Goal: Navigation & Orientation: Find specific page/section

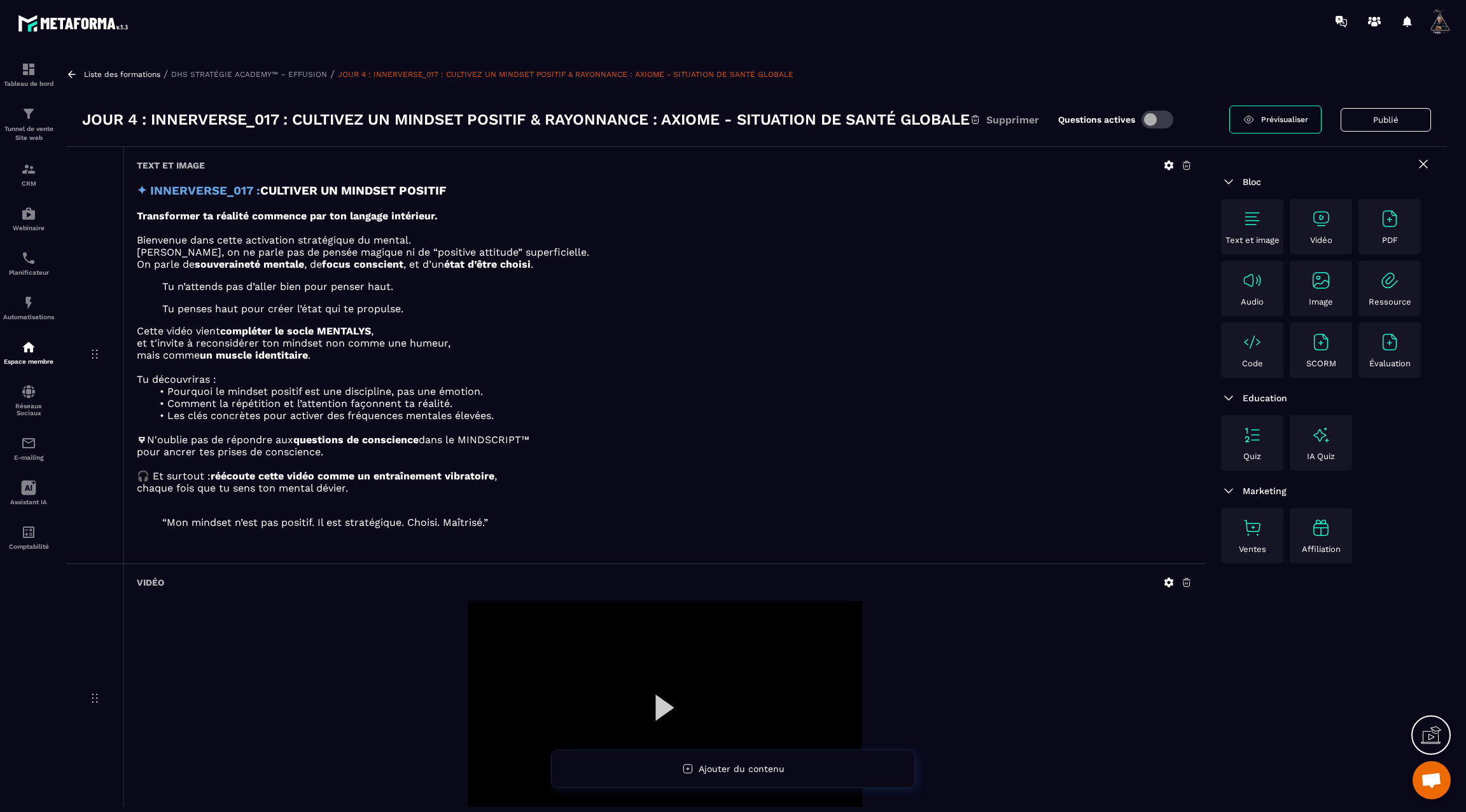
click at [72, 71] on icon at bounding box center [72, 75] width 12 height 12
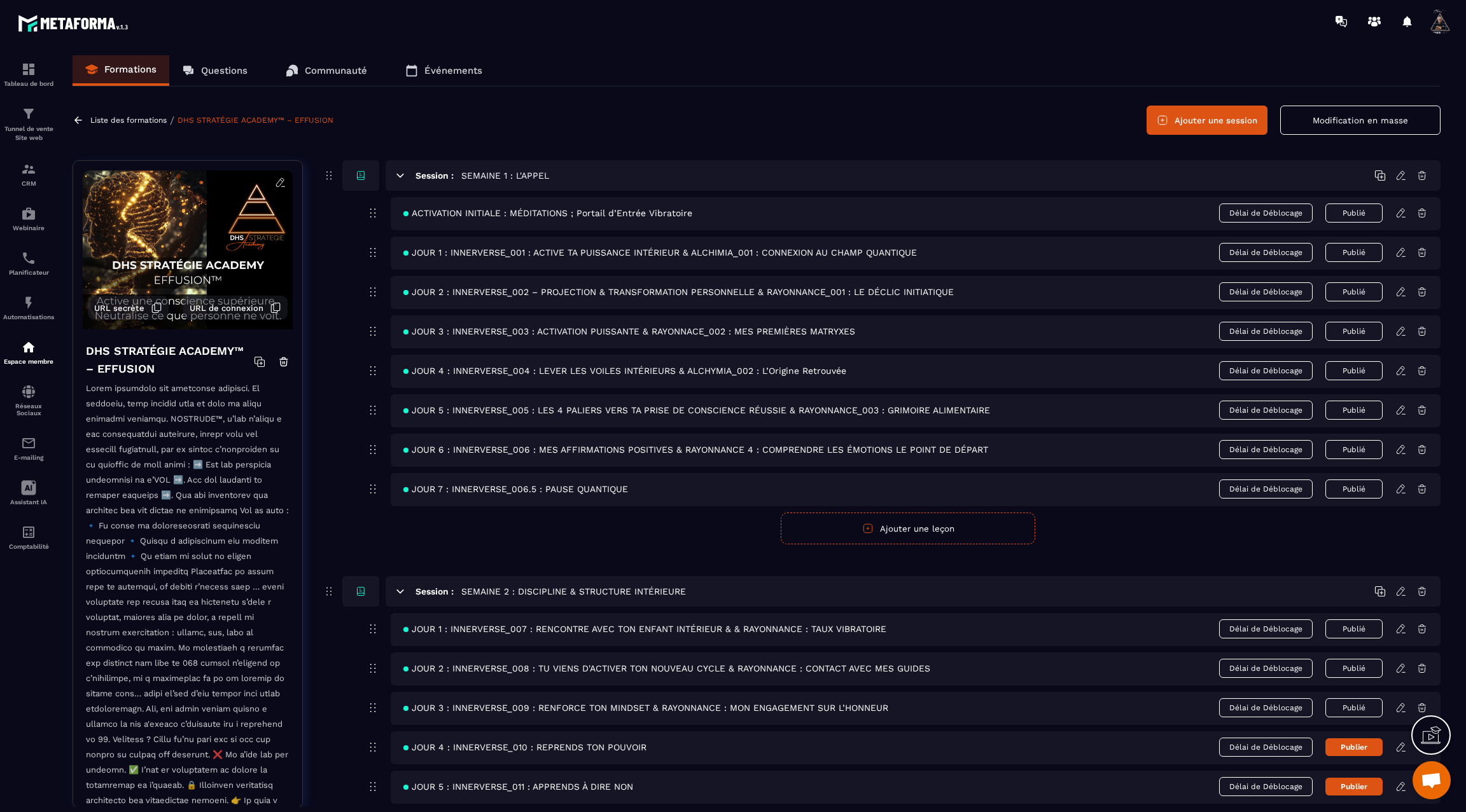
click at [79, 119] on icon at bounding box center [79, 120] width 12 height 12
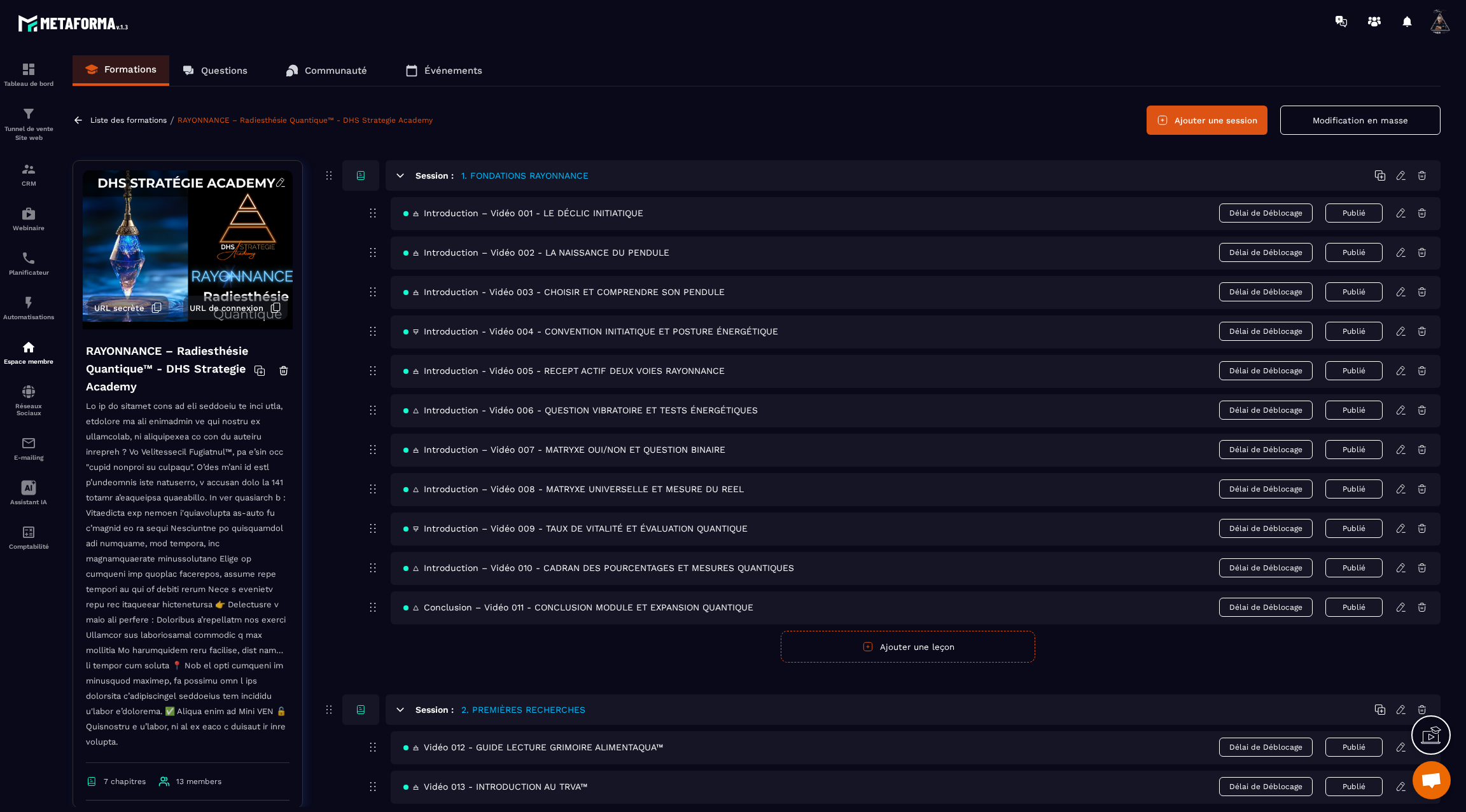
scroll to position [2016, 0]
